Goal: Task Accomplishment & Management: Use online tool/utility

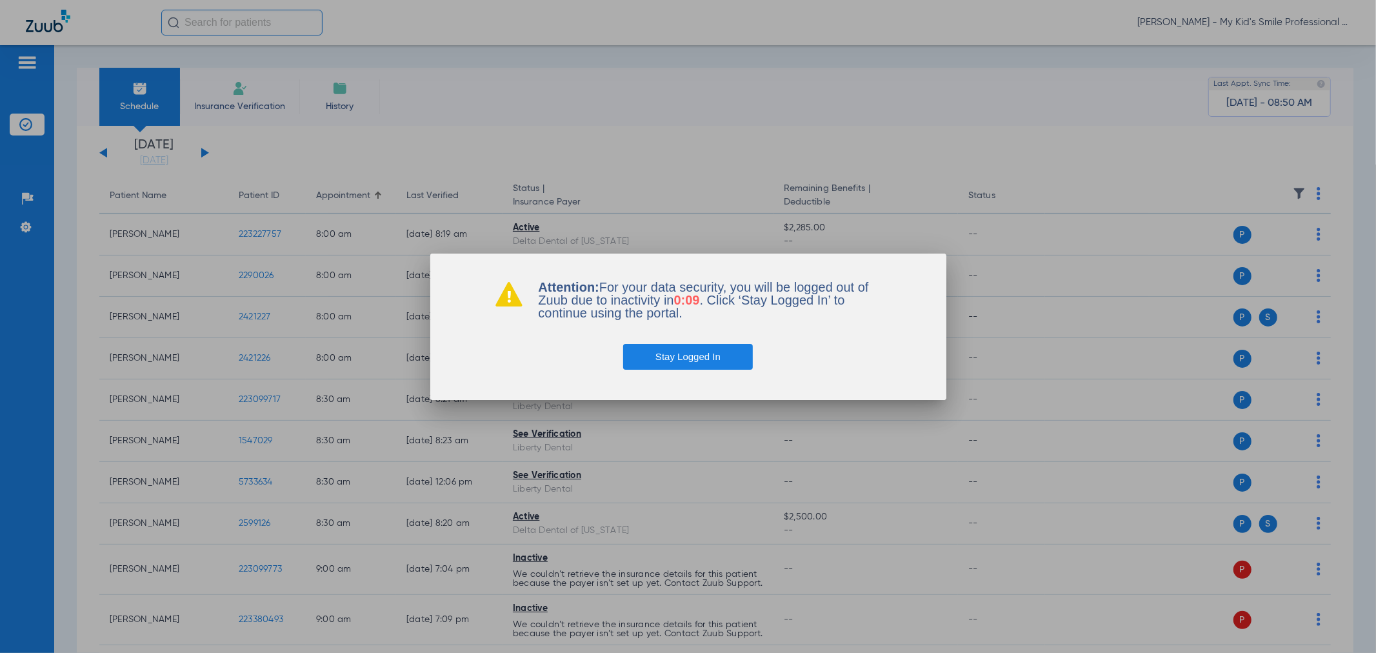
scroll to position [2434, 0]
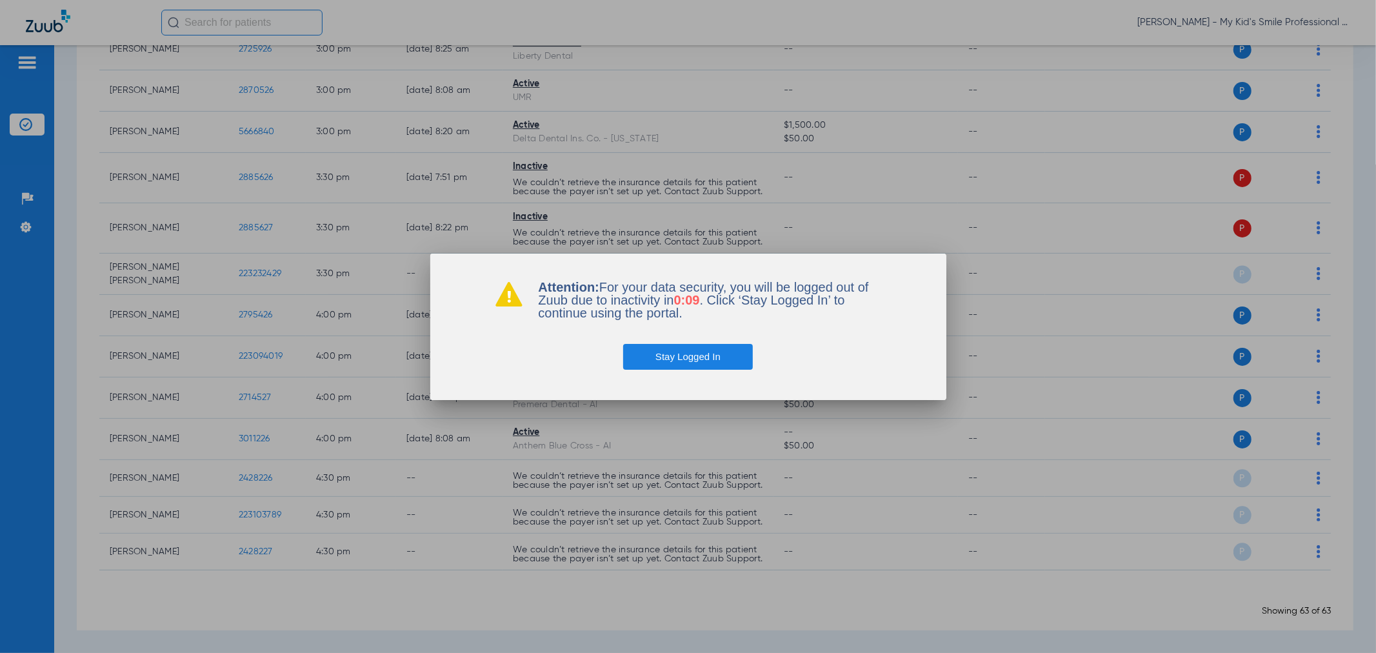
click at [677, 365] on button "Stay Logged In" at bounding box center [688, 357] width 130 height 26
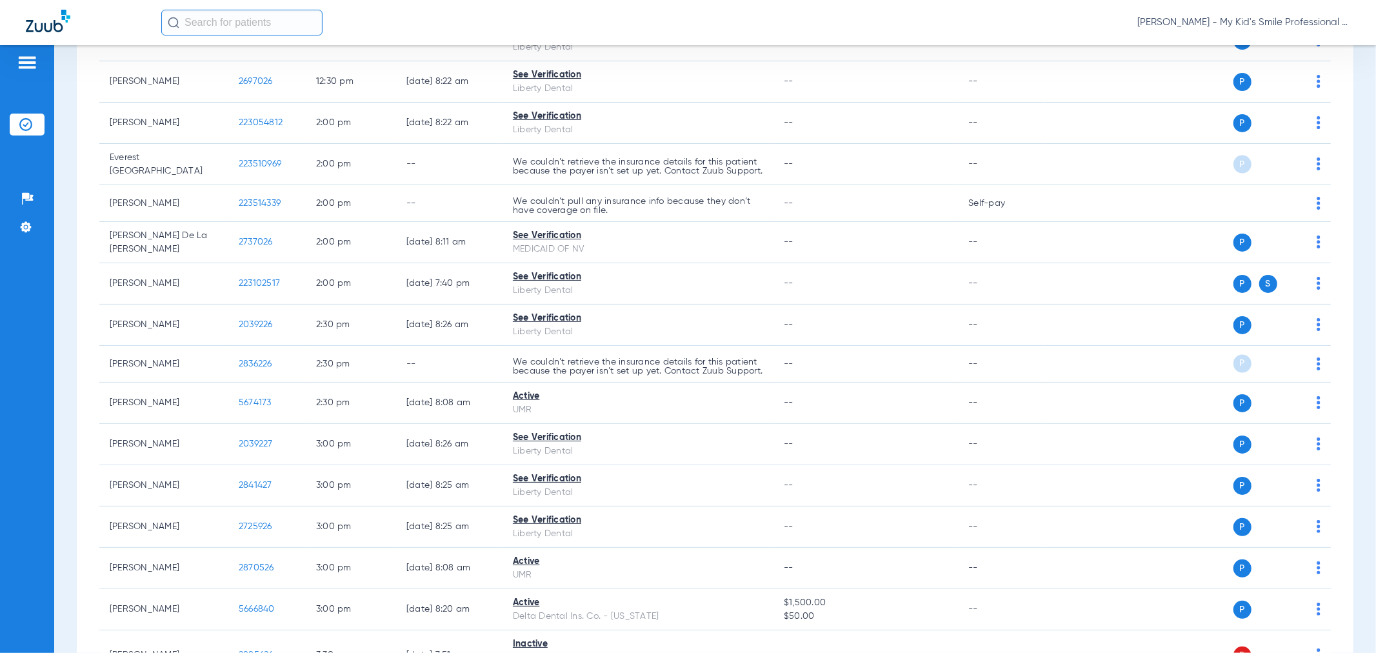
scroll to position [1718, 0]
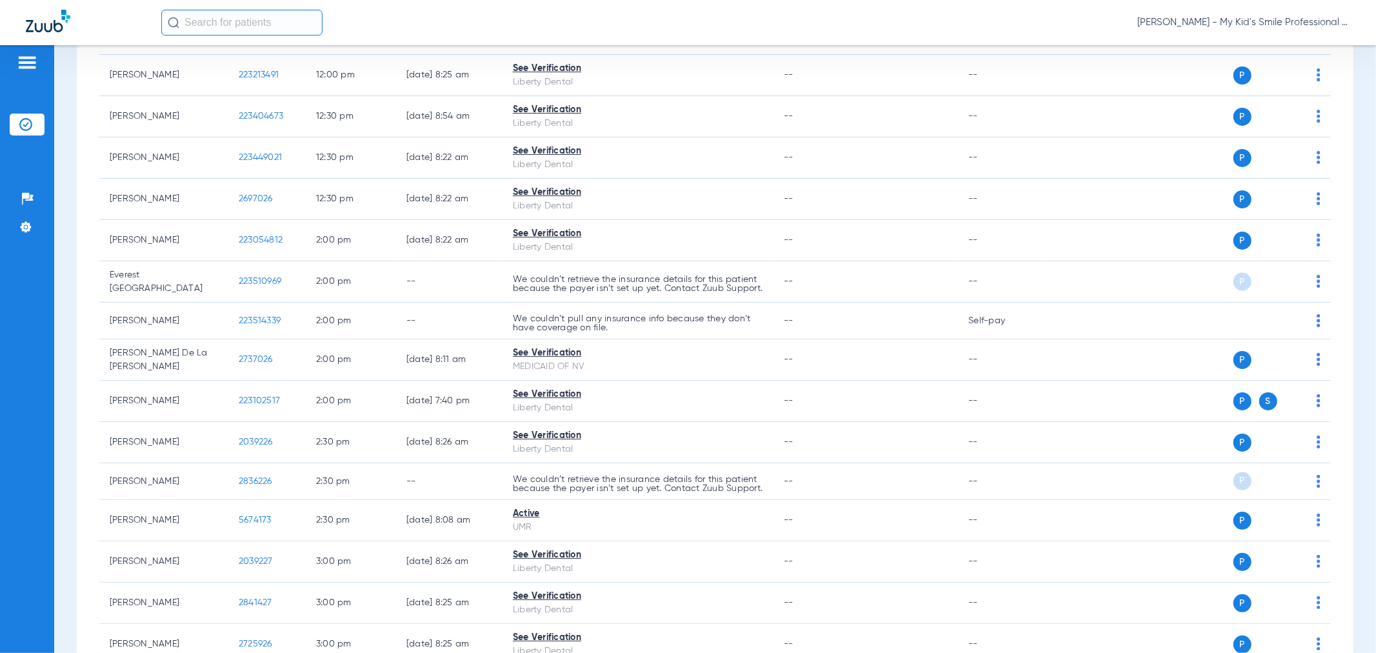
click at [1268, 26] on span "[PERSON_NAME] - My Kid's Smile Professional Circle" at bounding box center [1243, 22] width 213 height 13
click at [1269, 34] on button "Account Selection" at bounding box center [1301, 46] width 93 height 26
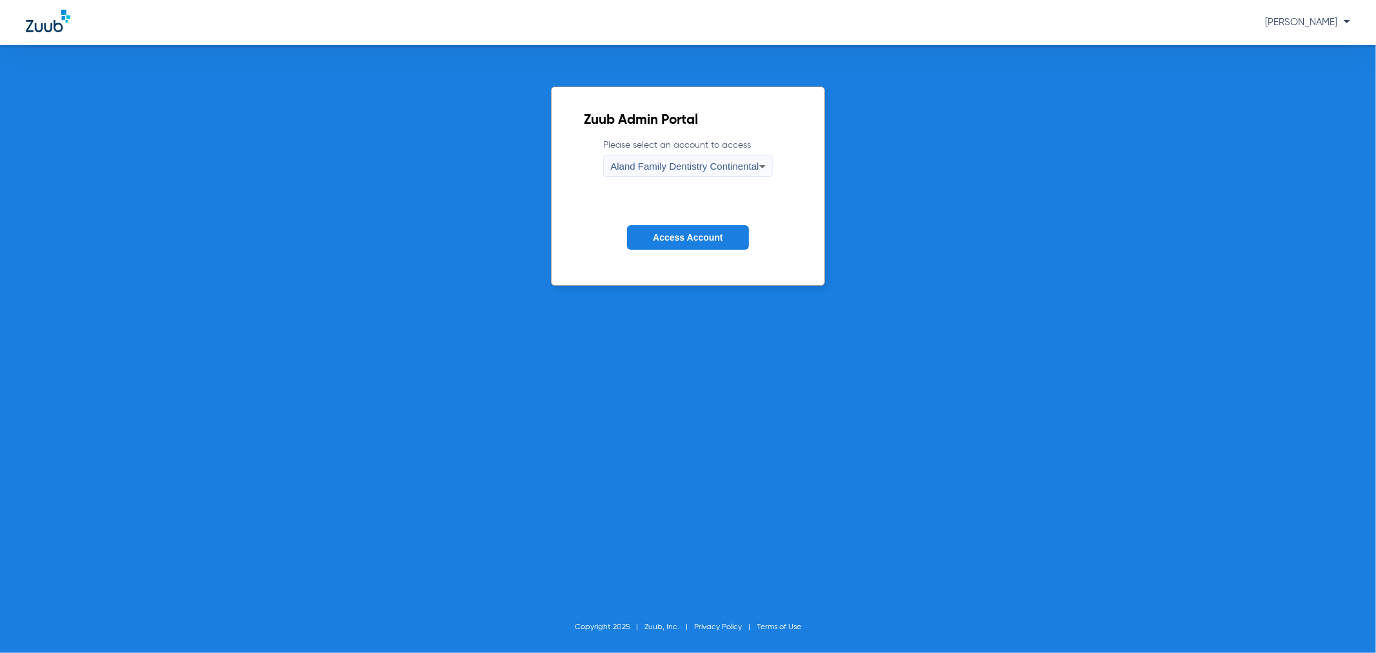
click at [702, 253] on form "Please select an account to access Aland Family Dentistry Continental Access Ac…" at bounding box center [688, 204] width 208 height 131
click at [702, 234] on span "Access Account" at bounding box center [688, 237] width 70 height 10
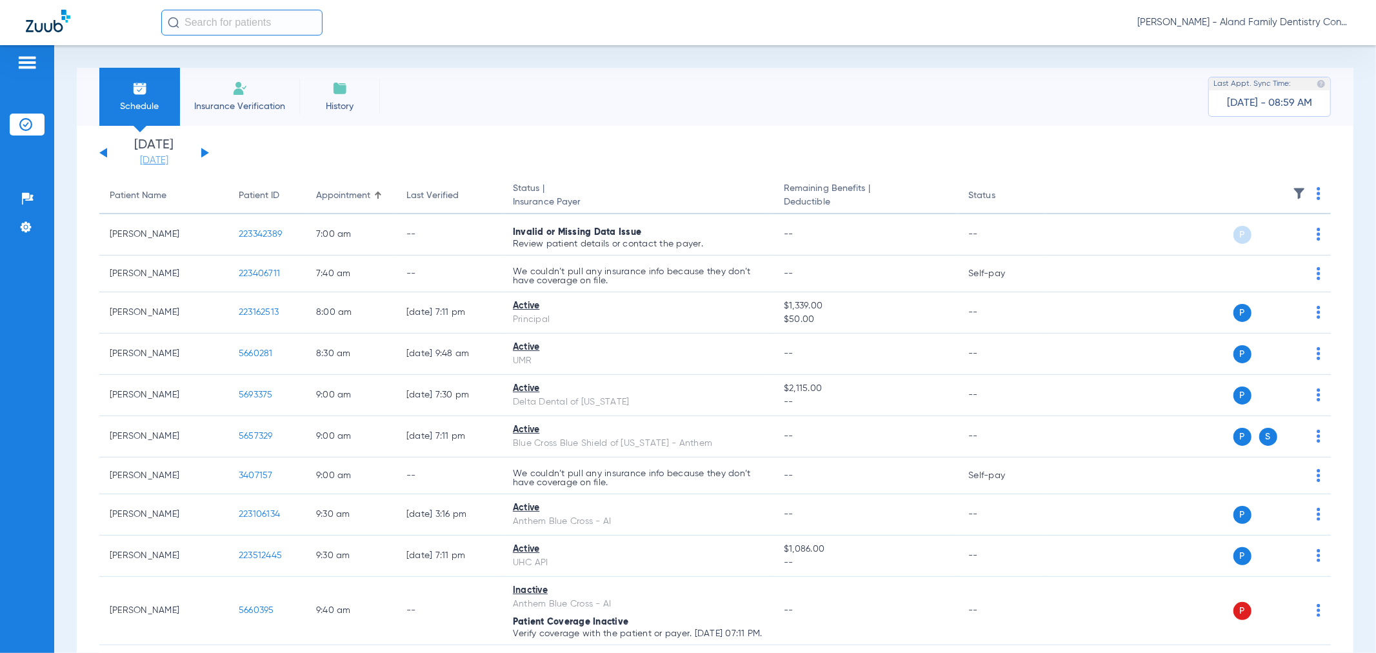
click at [164, 163] on link "[DATE]" at bounding box center [153, 160] width 77 height 13
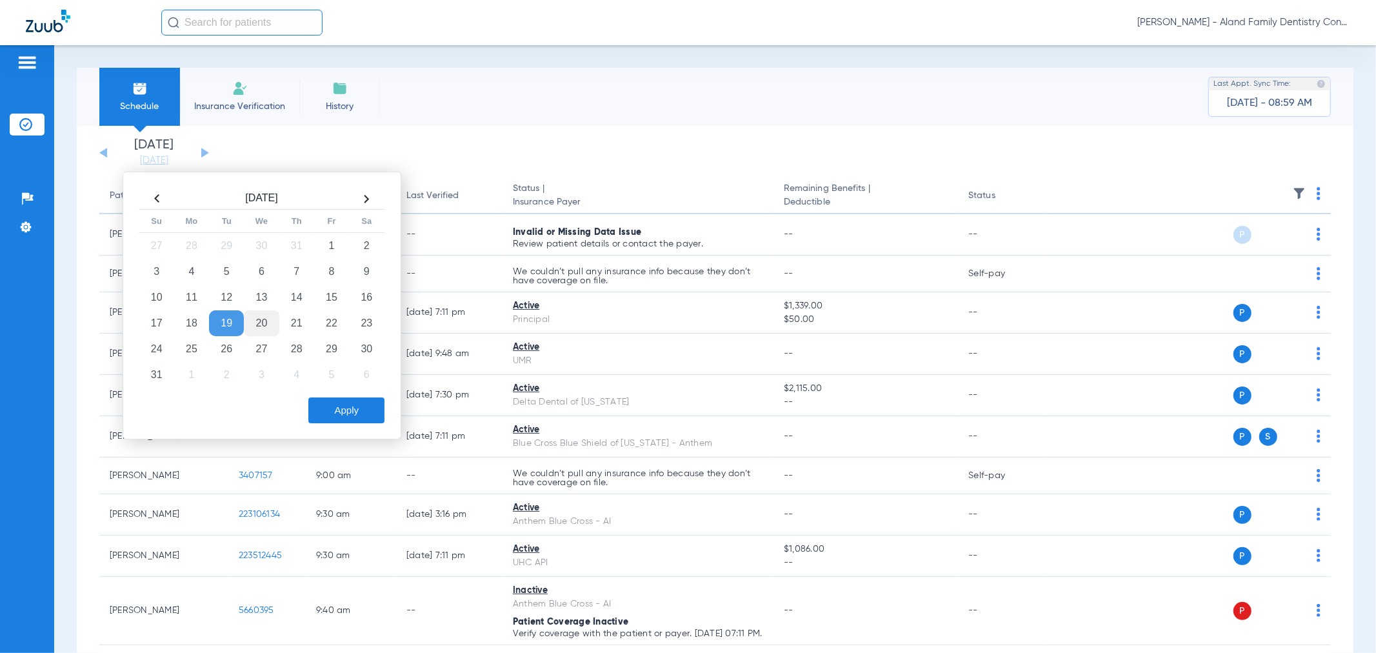
click at [263, 323] on td "20" at bounding box center [261, 323] width 35 height 26
click at [338, 402] on button "Apply" at bounding box center [346, 410] width 76 height 26
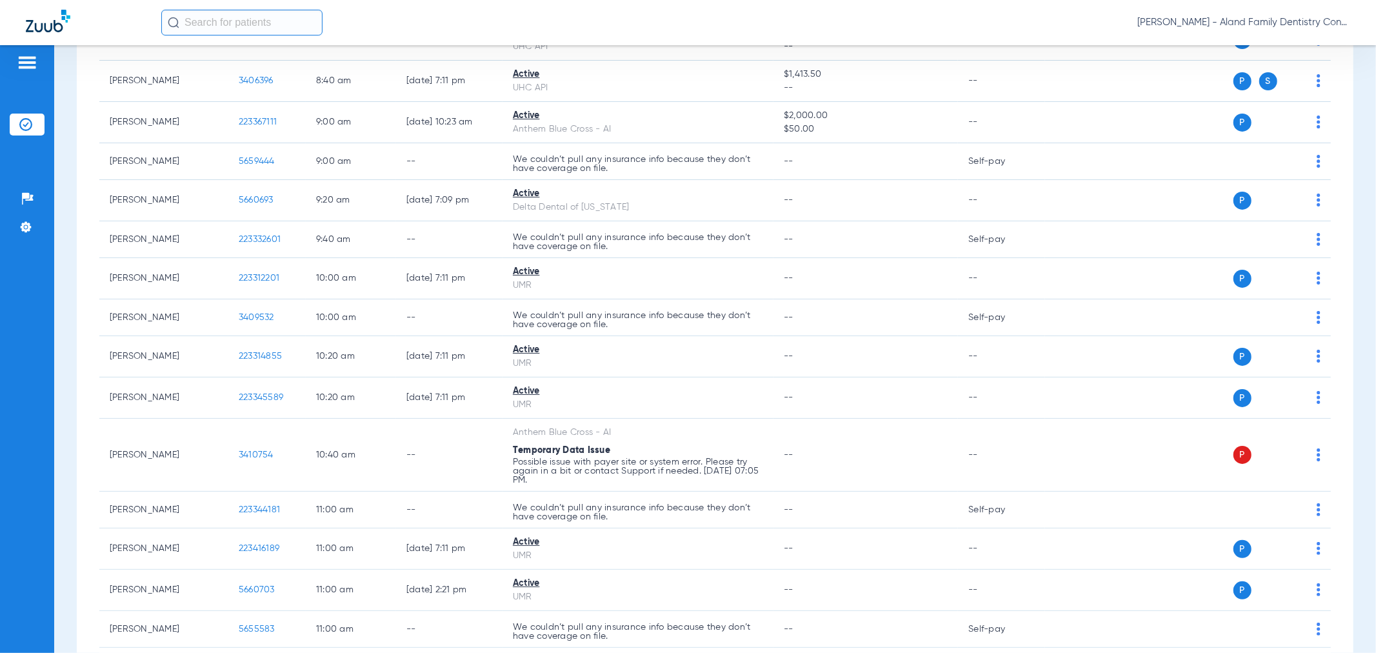
scroll to position [430, 0]
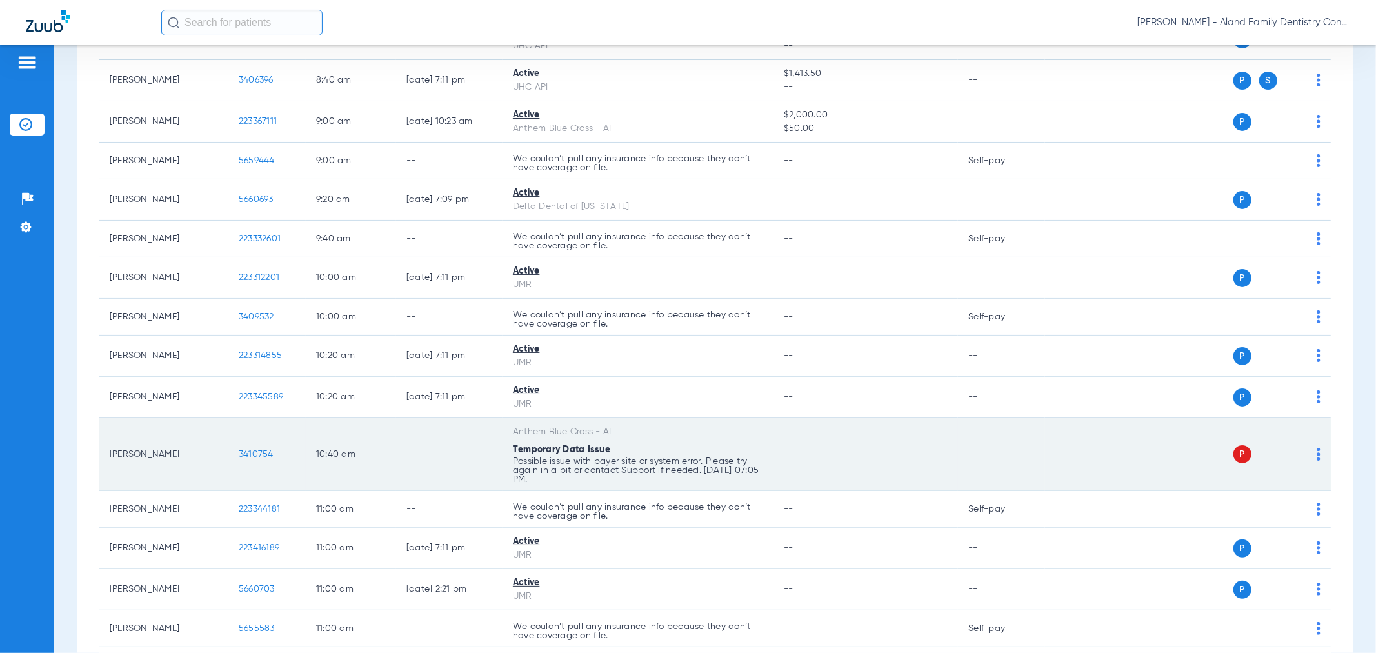
click at [1316, 448] on img at bounding box center [1318, 454] width 4 height 13
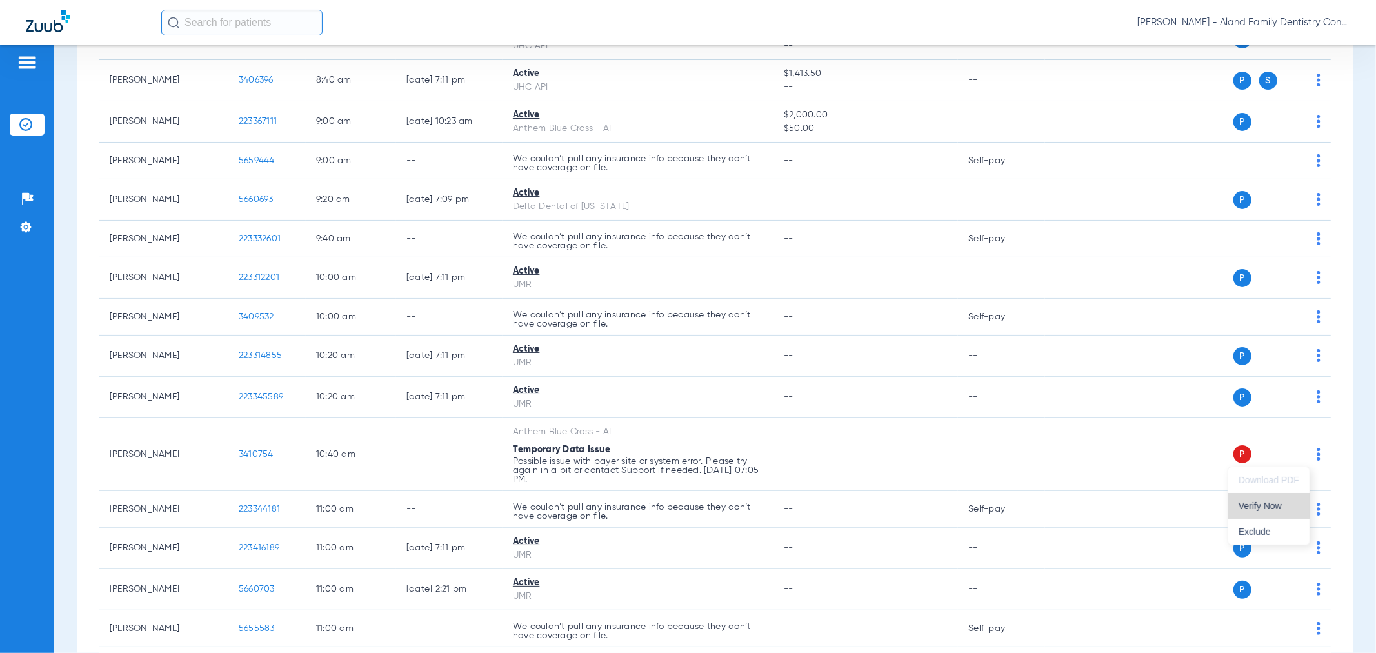
click at [1268, 500] on button "Verify Now" at bounding box center [1268, 506] width 81 height 26
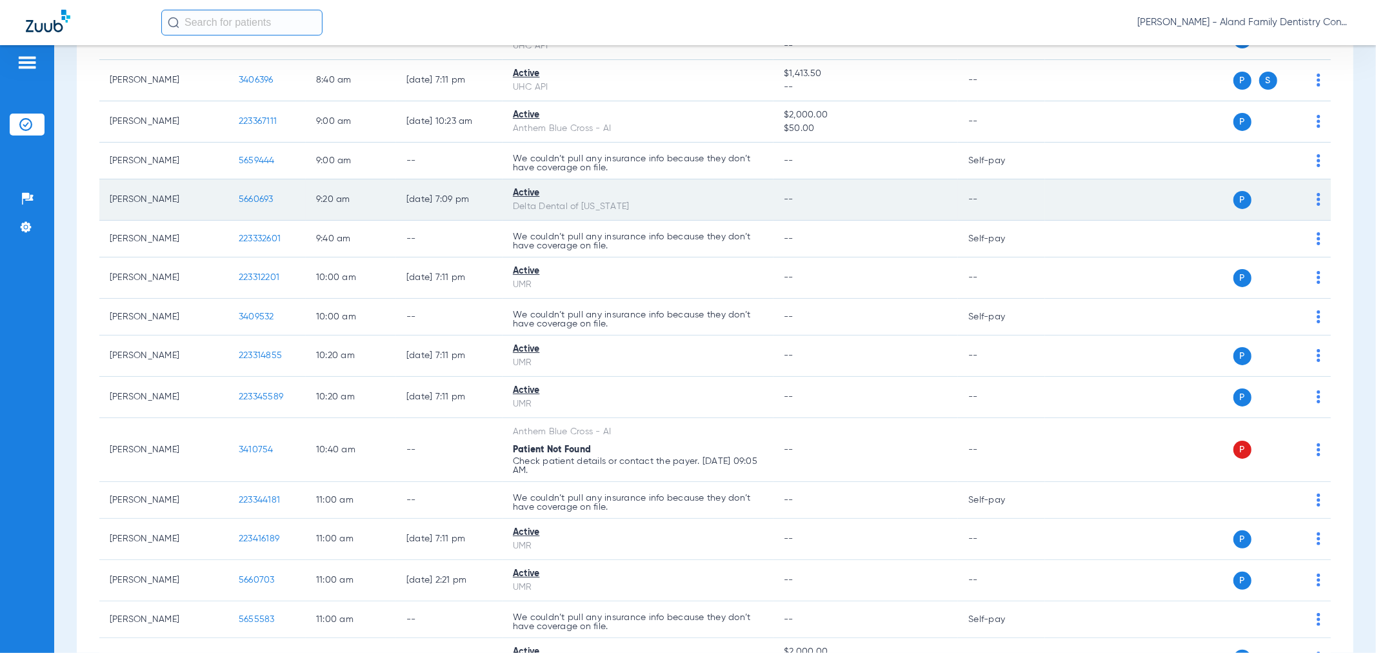
scroll to position [501, 0]
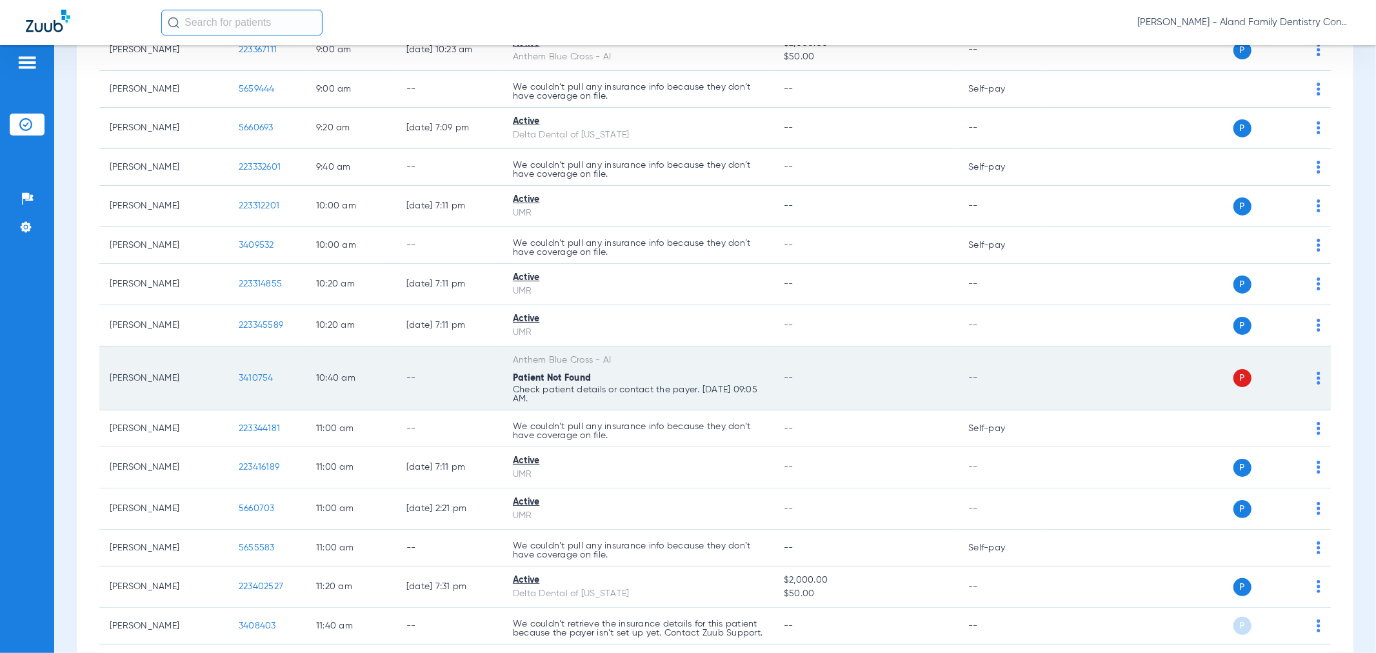
click at [252, 377] on span "3410754" at bounding box center [256, 377] width 35 height 9
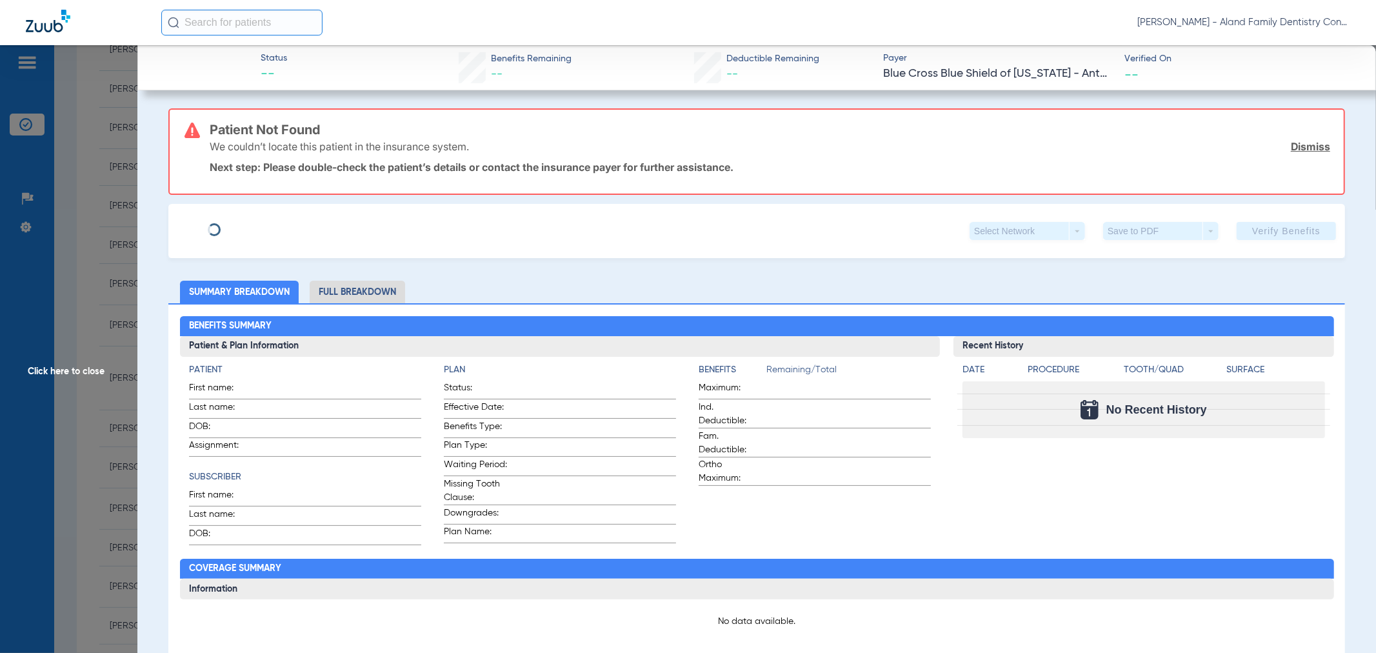
type input "[PERSON_NAME]"
type input "[DATE]"
type input "YFW137W04813"
type input "197184A001A002A003"
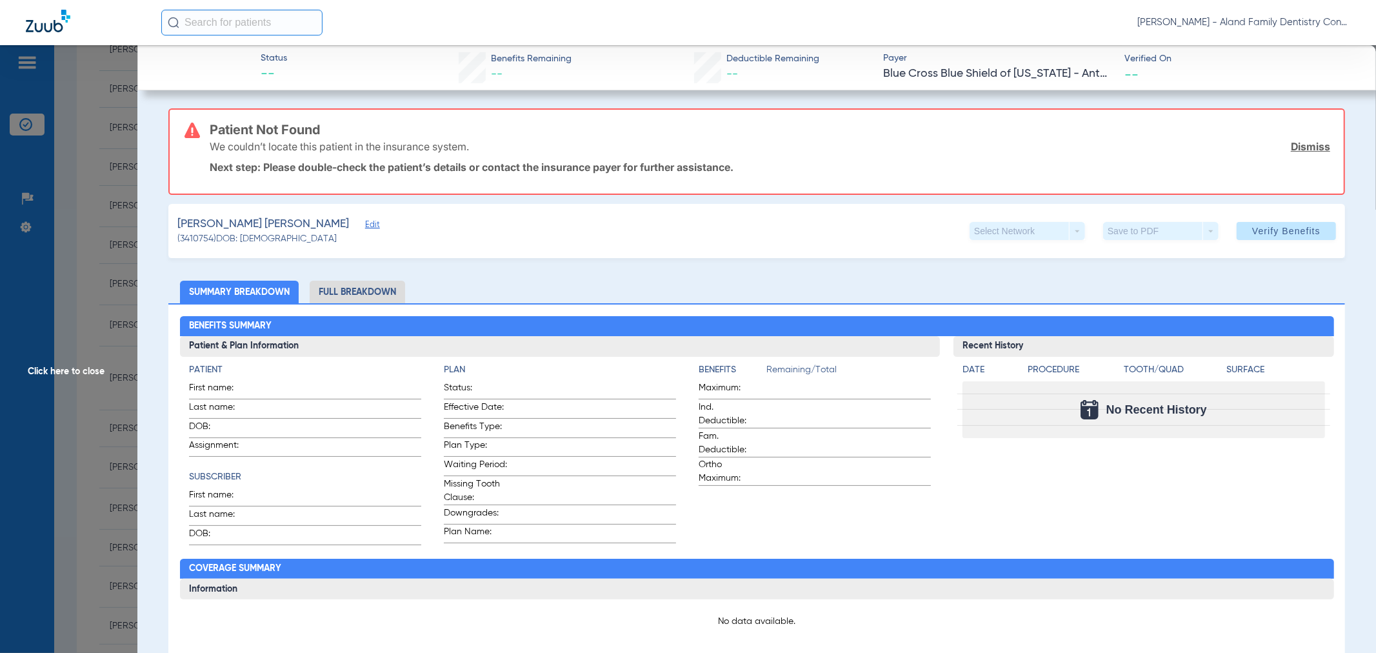
click at [365, 226] on span "Edit" at bounding box center [371, 226] width 12 height 12
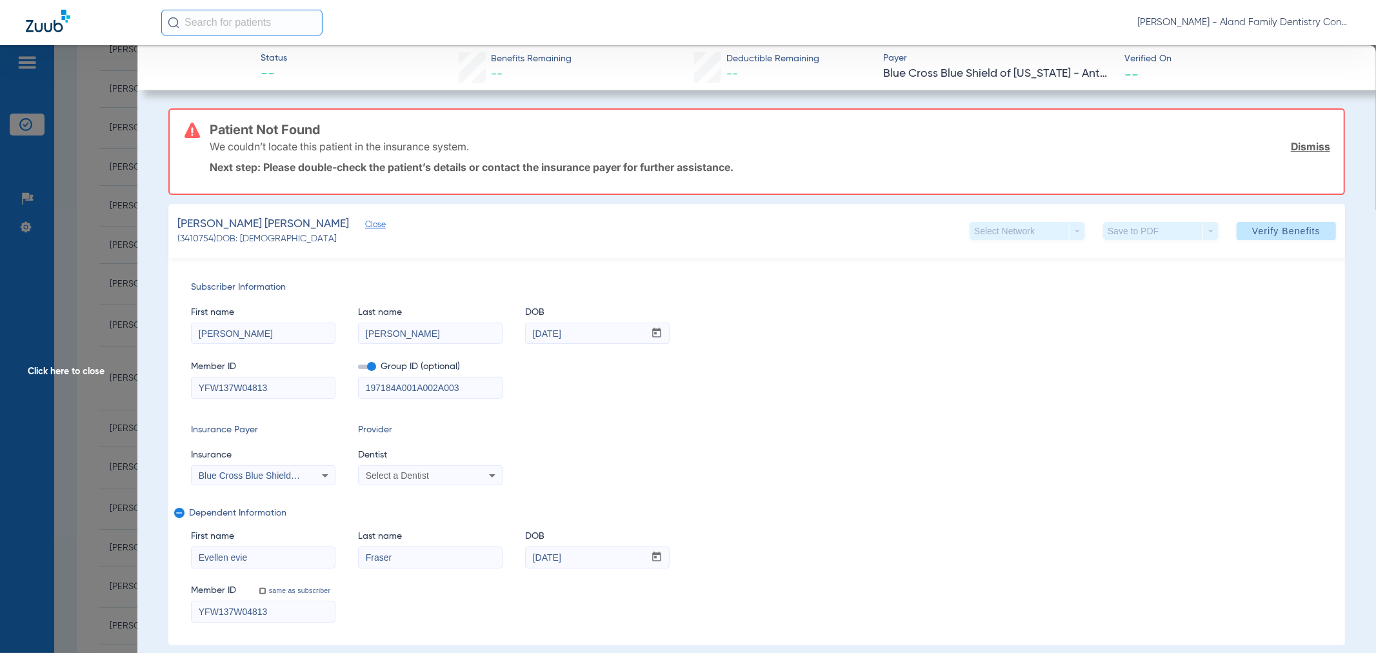
drag, startPoint x: 230, startPoint y: 556, endPoint x: 275, endPoint y: 556, distance: 44.5
click at [275, 556] on input "Evellen evie" at bounding box center [263, 557] width 143 height 21
type input "Evellen"
click at [1236, 224] on span at bounding box center [1285, 230] width 99 height 31
drag, startPoint x: 437, startPoint y: 385, endPoint x: 396, endPoint y: 384, distance: 40.7
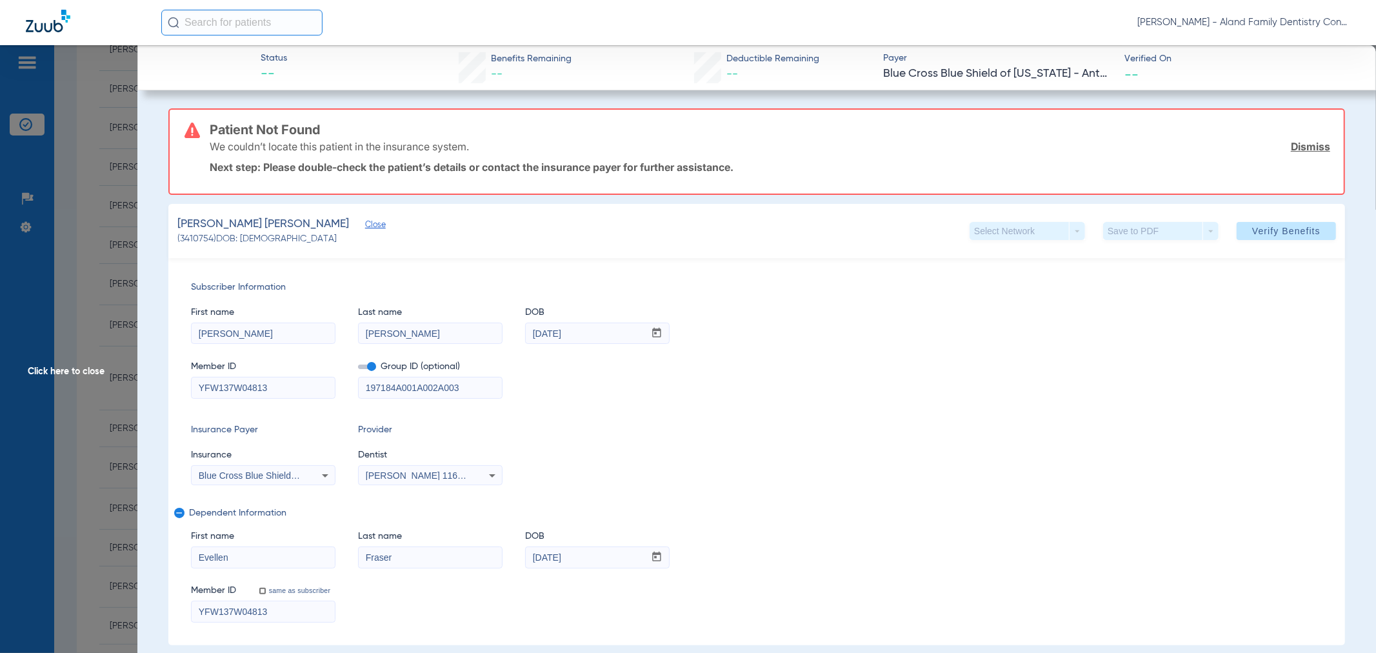
click at [396, 384] on input "197184A001A002A003" at bounding box center [430, 387] width 143 height 21
type input "197184A003"
click at [1038, 388] on div "Member ID YFW137W04813 Group ID (optional) 197184A003" at bounding box center [756, 373] width 1131 height 50
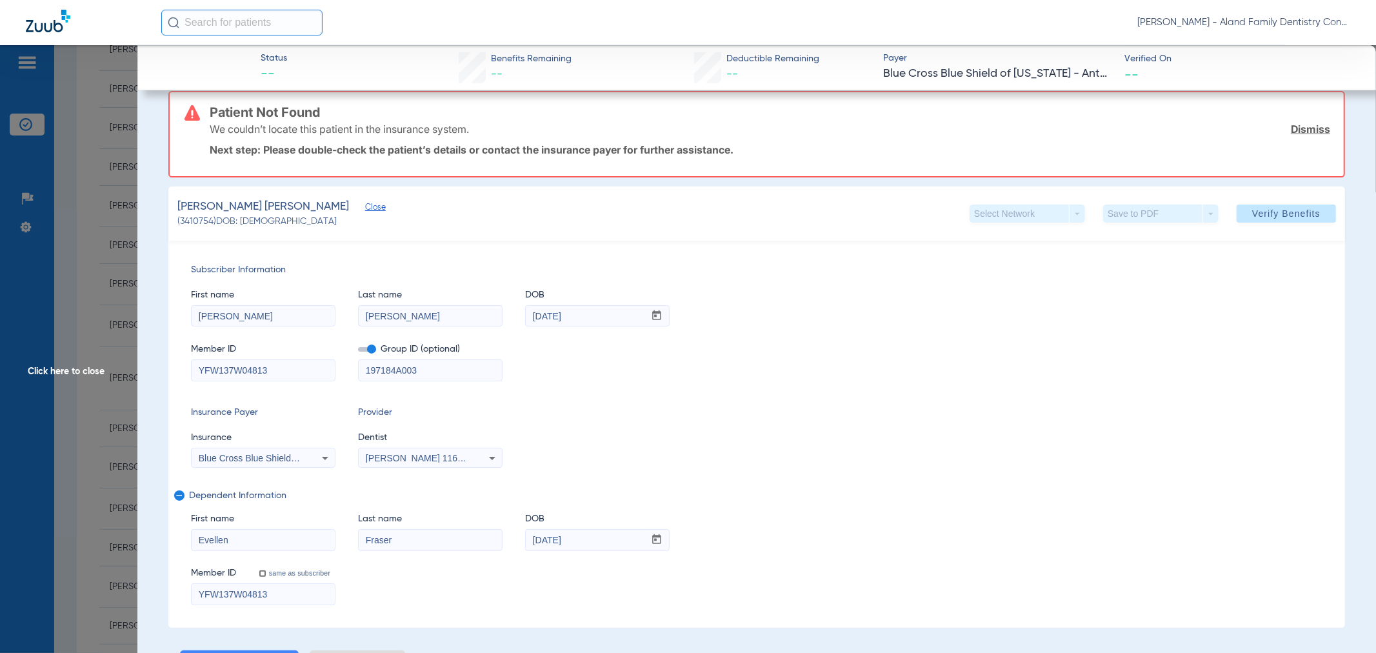
scroll to position [0, 0]
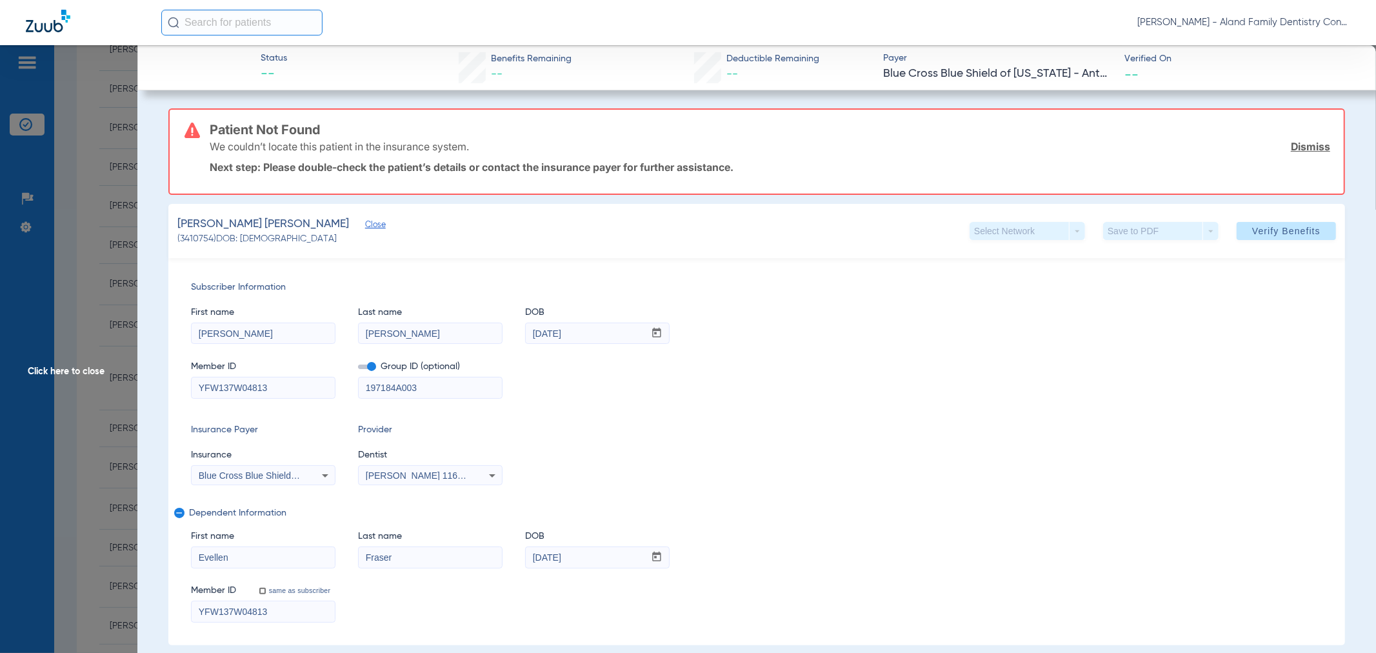
drag, startPoint x: 253, startPoint y: 555, endPoint x: 168, endPoint y: 556, distance: 84.5
click at [169, 556] on div "Subscriber Information First name [PERSON_NAME] Last name [PERSON_NAME] mm / dd…" at bounding box center [756, 451] width 1176 height 387
paste input "VELYN"
type input "[PERSON_NAME]"
click at [1252, 219] on span at bounding box center [1285, 230] width 99 height 31
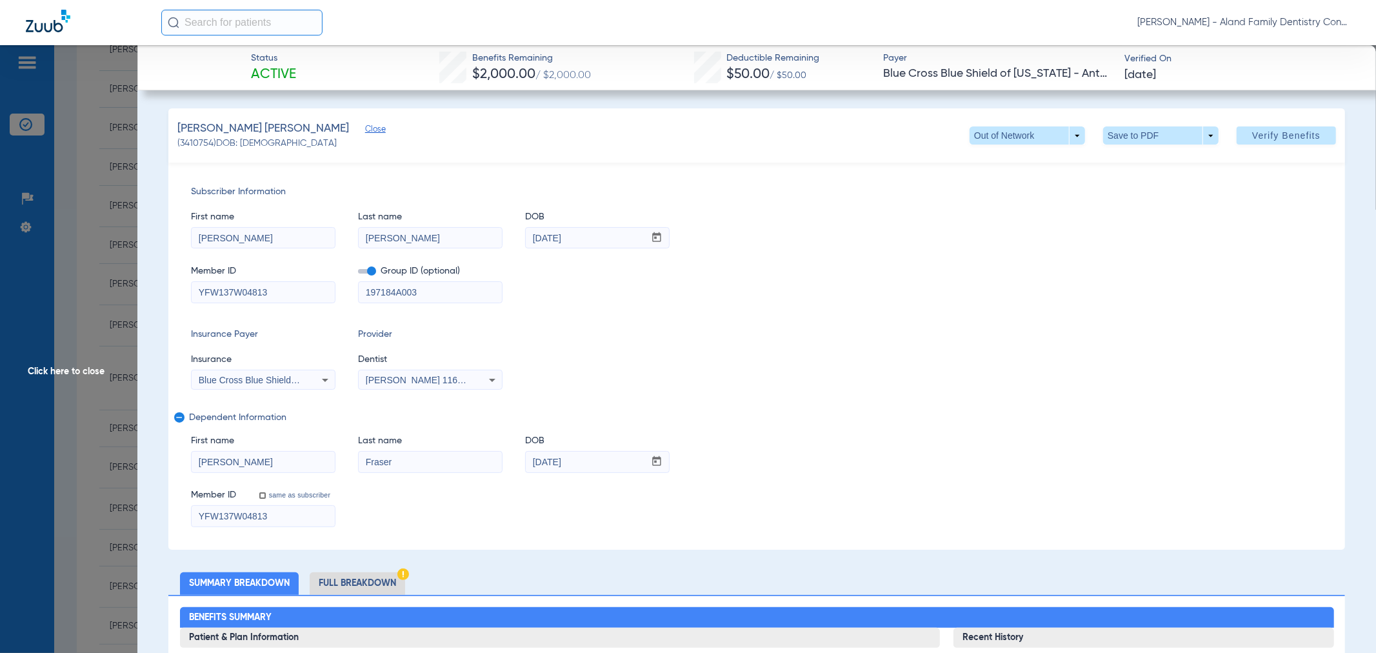
click at [85, 209] on span "Click here to close" at bounding box center [68, 371] width 137 height 653
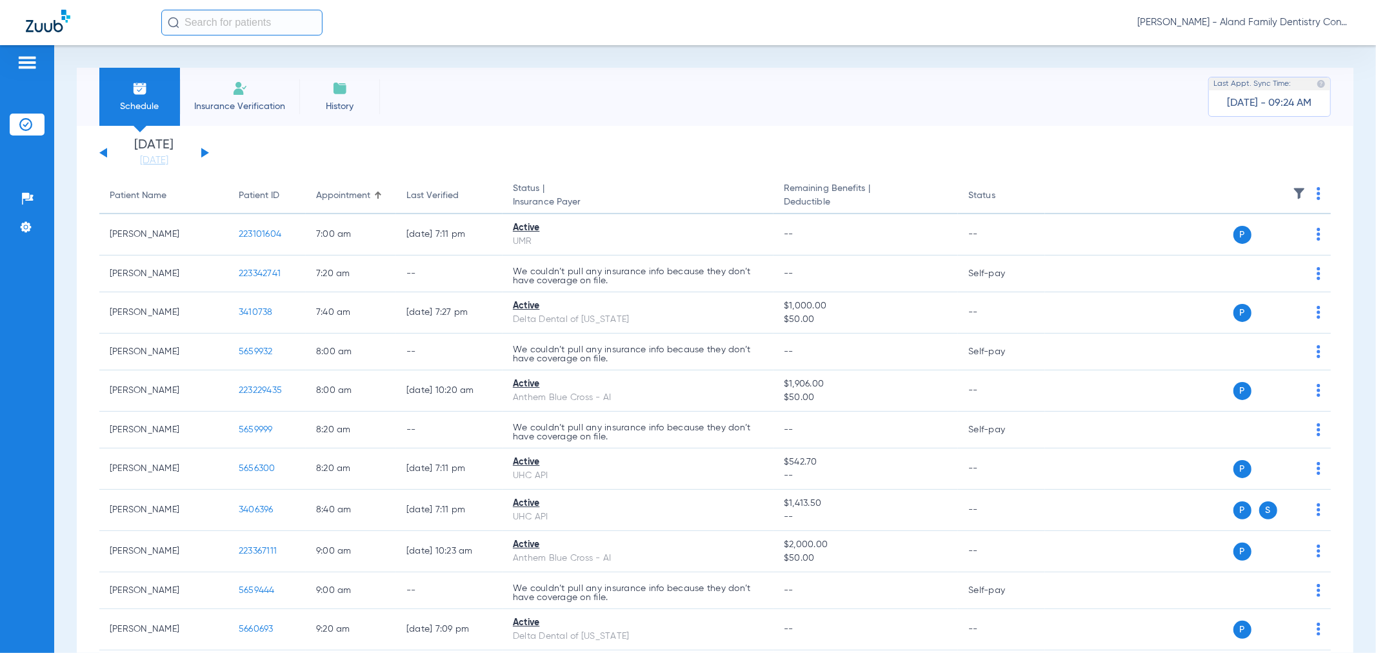
click at [1272, 15] on div "[PERSON_NAME] - Aland Family Dentistry Continental" at bounding box center [755, 23] width 1189 height 26
click at [1272, 16] on span "[PERSON_NAME] - Aland Family Dentistry Continental" at bounding box center [1243, 22] width 213 height 13
click at [1272, 35] on button "Account Selection" at bounding box center [1301, 46] width 93 height 26
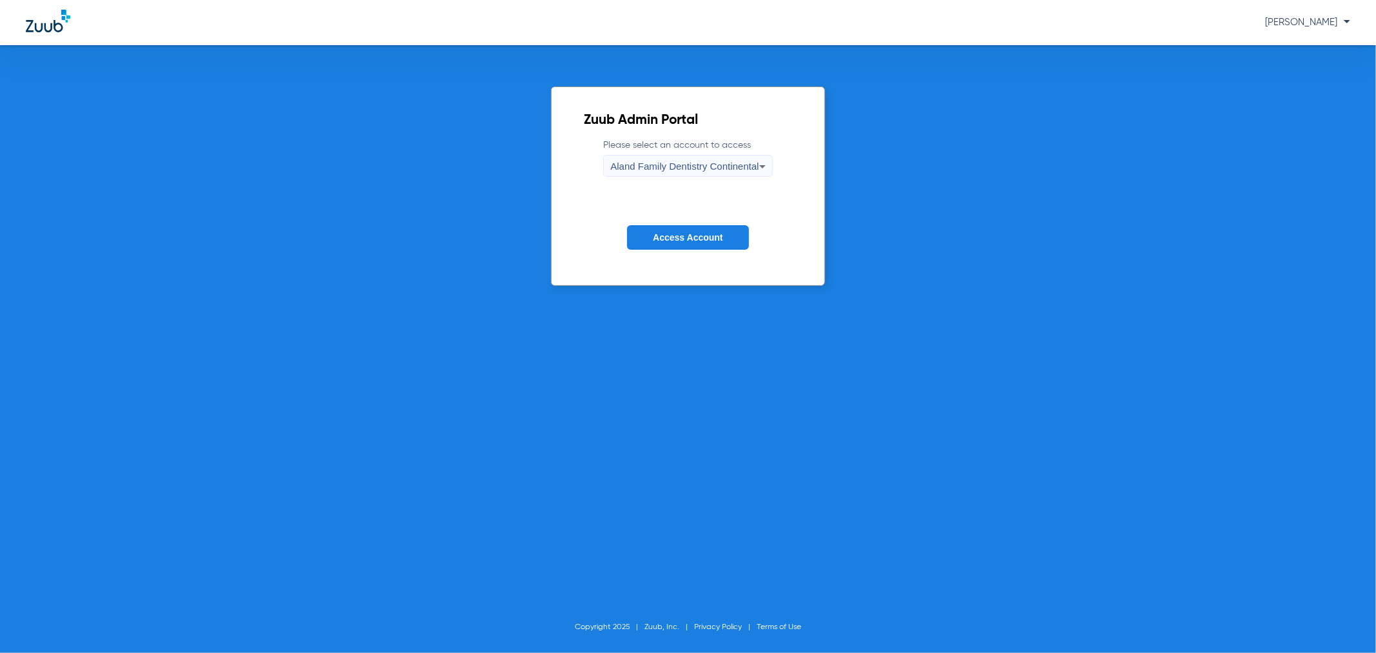
click at [635, 168] on span "Aland Family Dentistry Continental" at bounding box center [684, 166] width 148 height 11
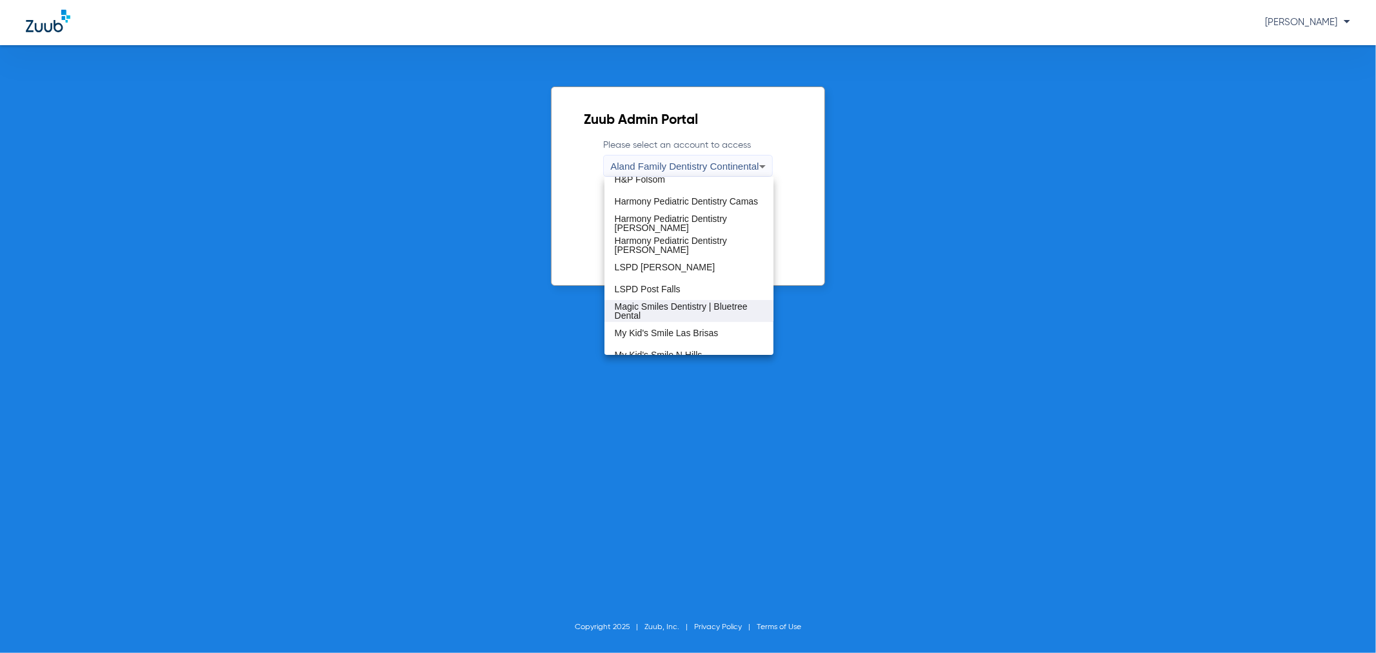
scroll to position [358, 0]
click at [680, 250] on span "My Kid's Smile-Grant" at bounding box center [657, 247] width 84 height 9
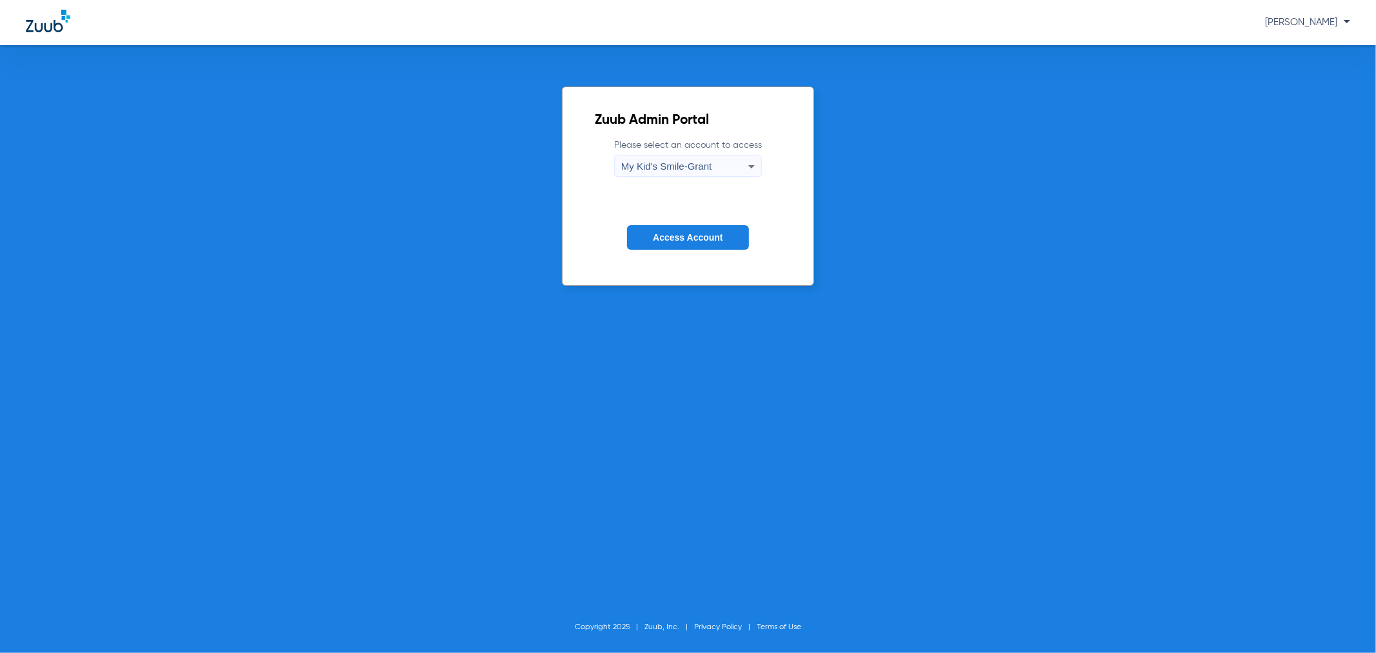
click at [682, 233] on span "Access Account" at bounding box center [688, 237] width 70 height 10
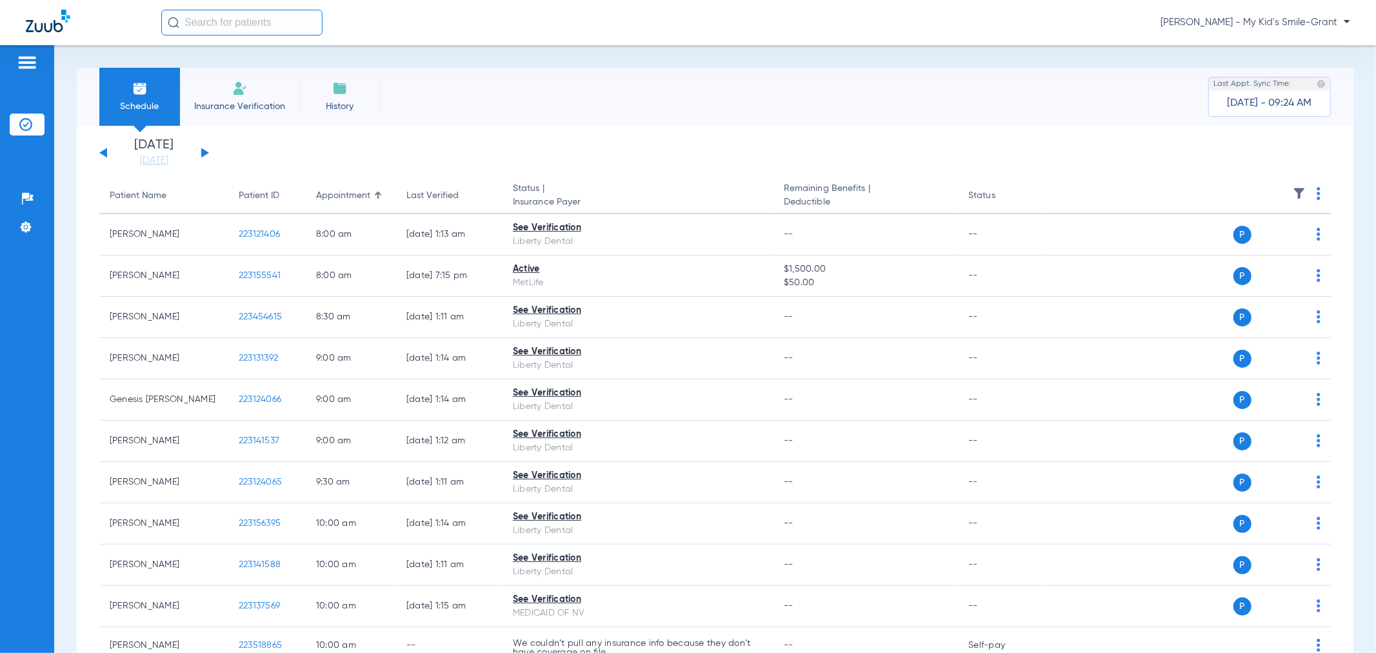
click at [206, 152] on button at bounding box center [205, 153] width 8 height 10
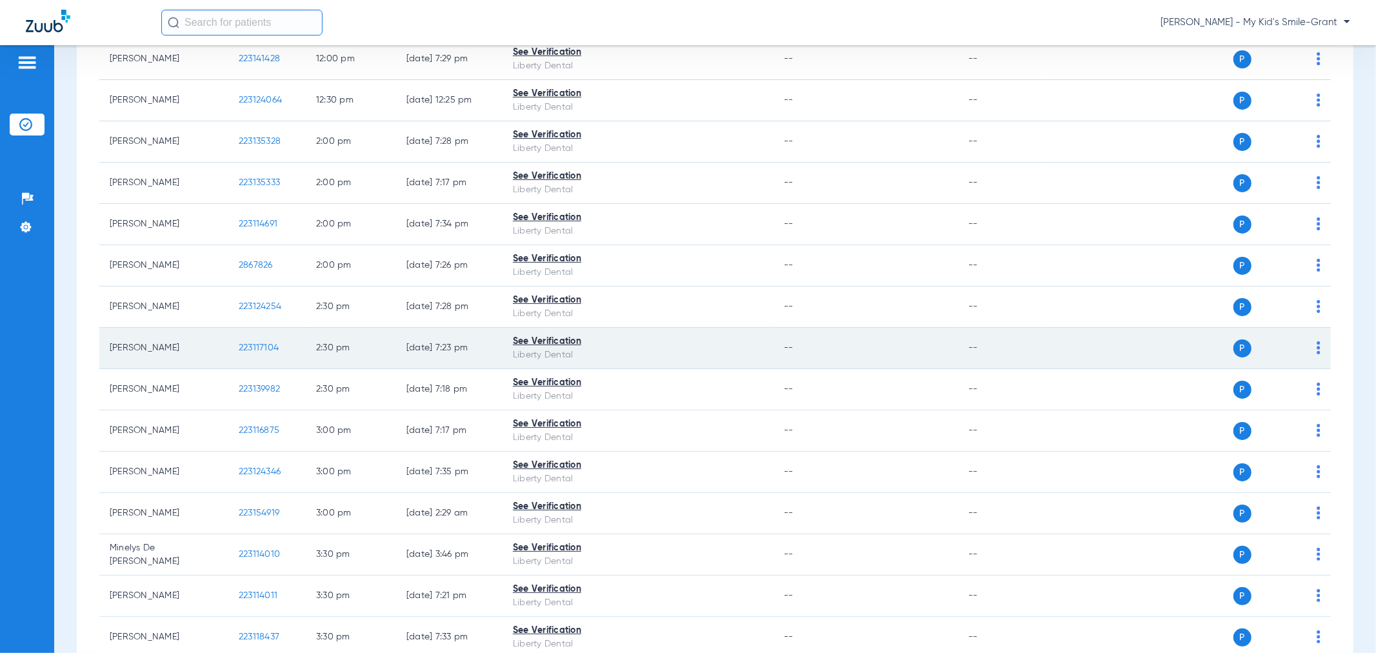
scroll to position [1151, 0]
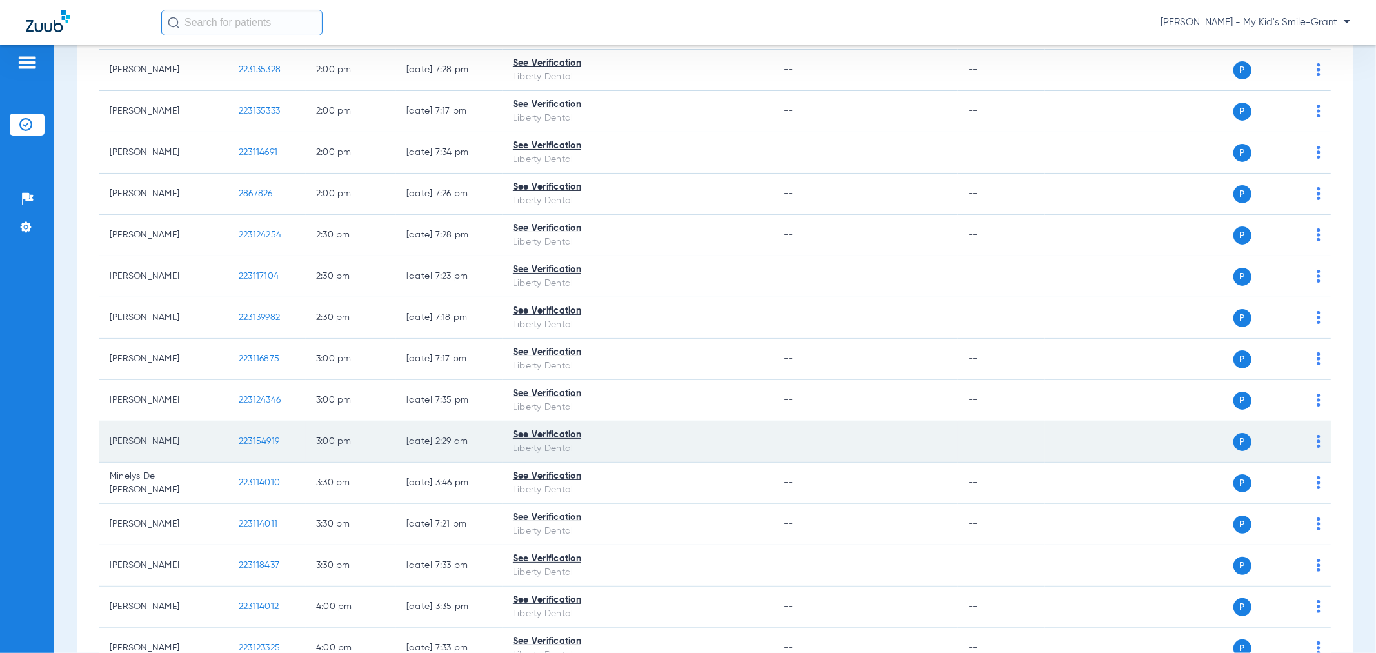
click at [1316, 443] on img at bounding box center [1318, 441] width 4 height 13
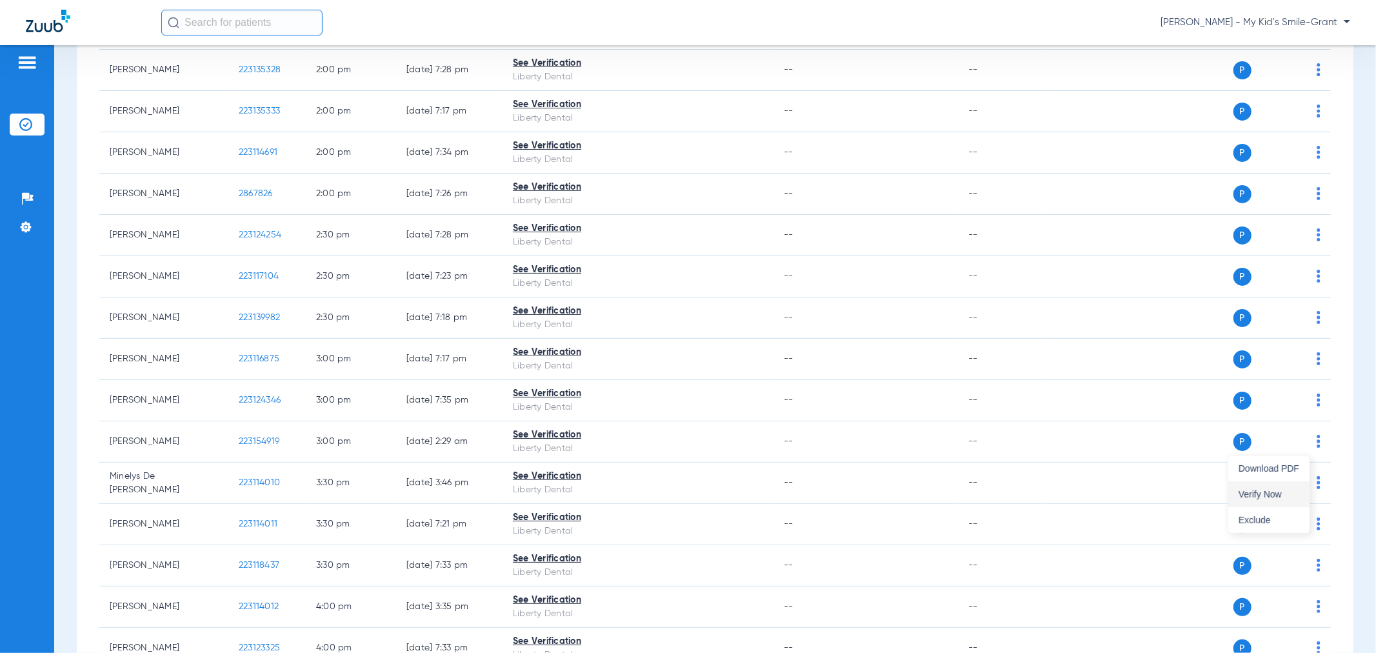
click at [1291, 485] on button "Verify Now" at bounding box center [1268, 494] width 81 height 26
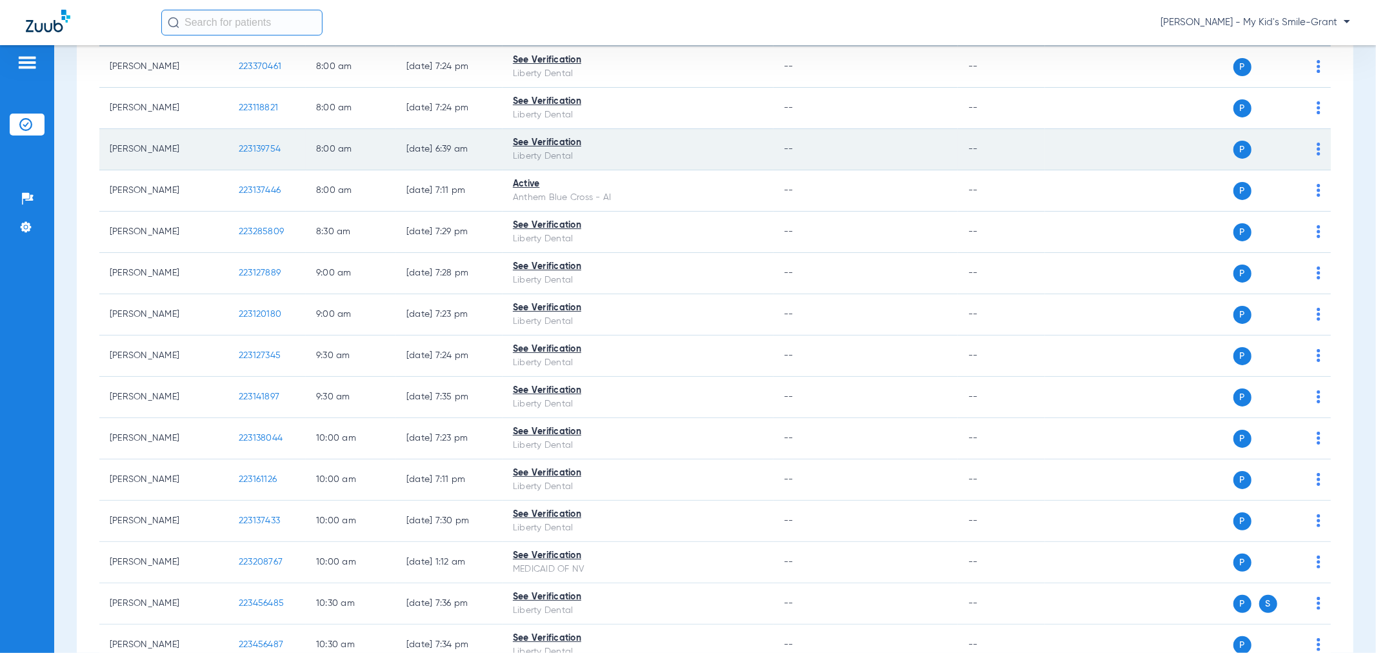
scroll to position [0, 0]
